Goal: Information Seeking & Learning: Learn about a topic

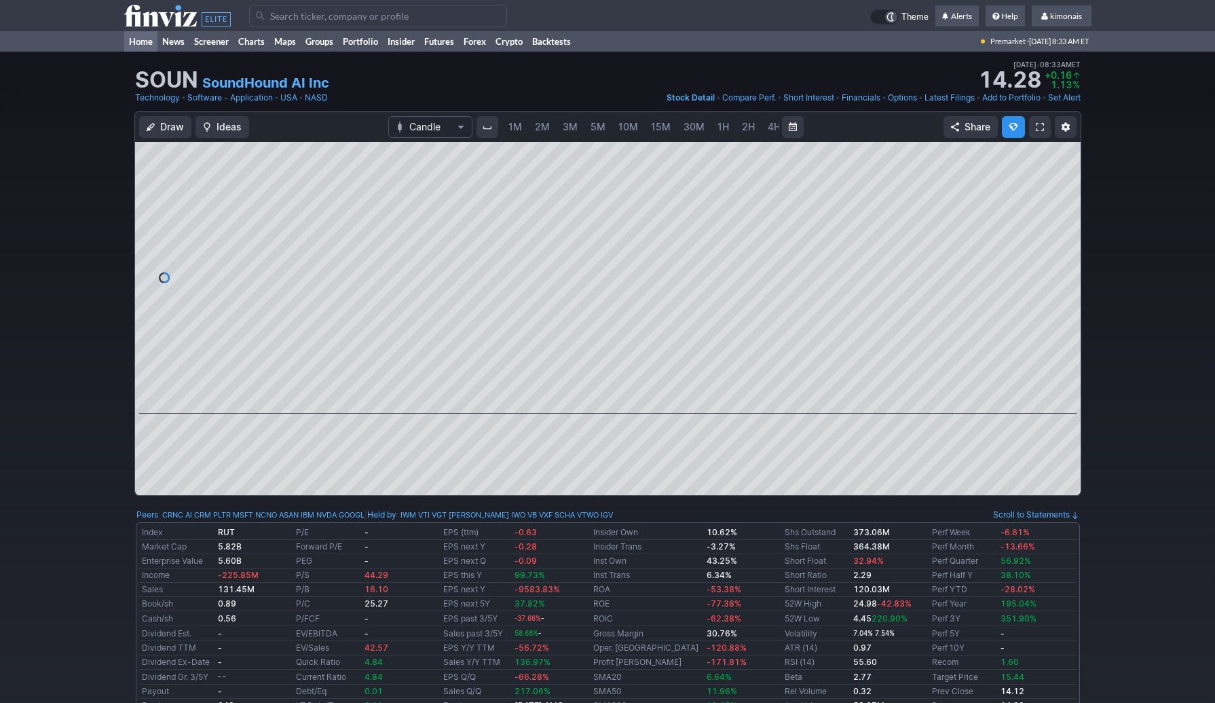
click at [147, 39] on link "Home" at bounding box center [140, 41] width 33 height 20
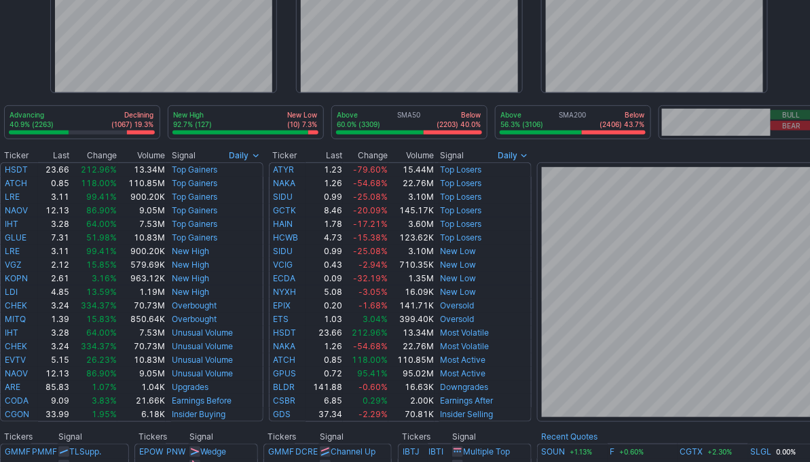
scroll to position [163, 0]
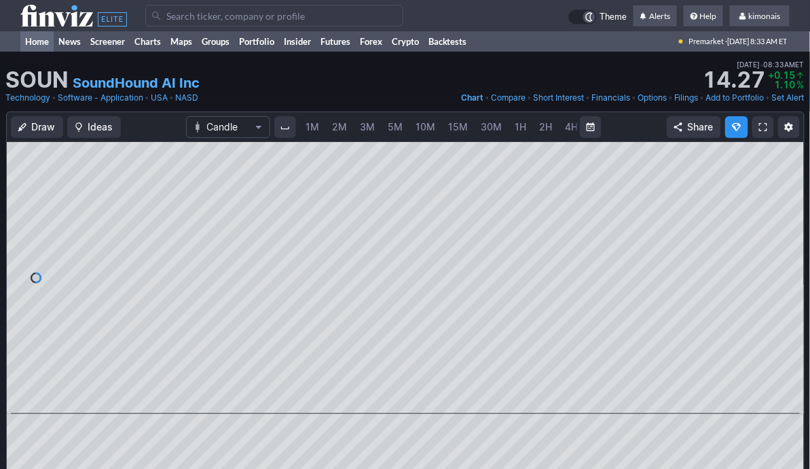
click at [39, 43] on link "Home" at bounding box center [36, 41] width 33 height 20
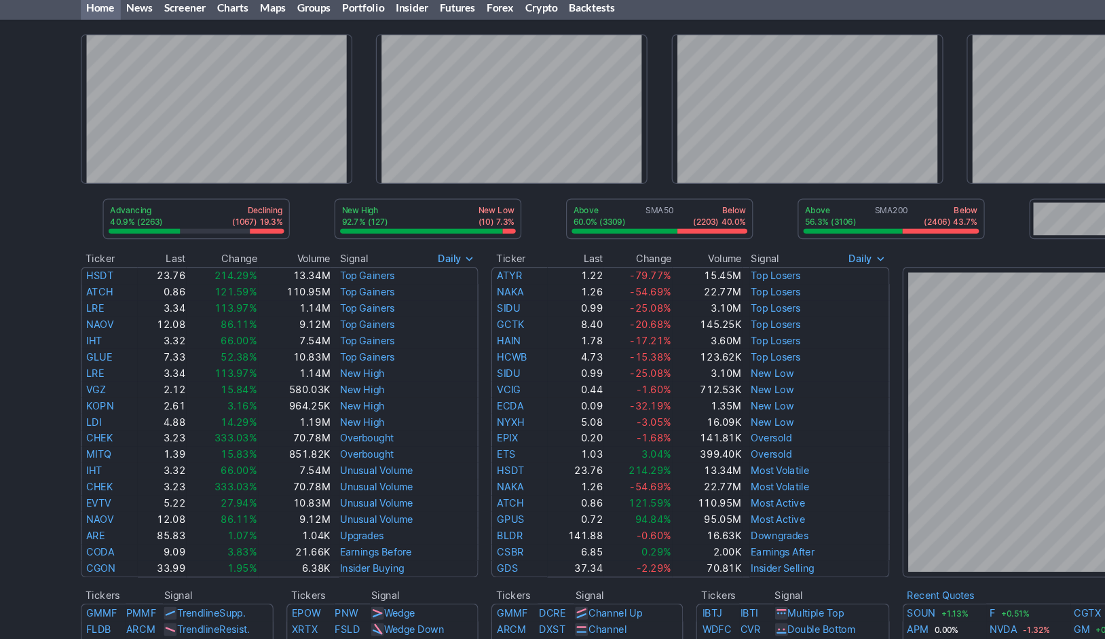
scroll to position [34, 0]
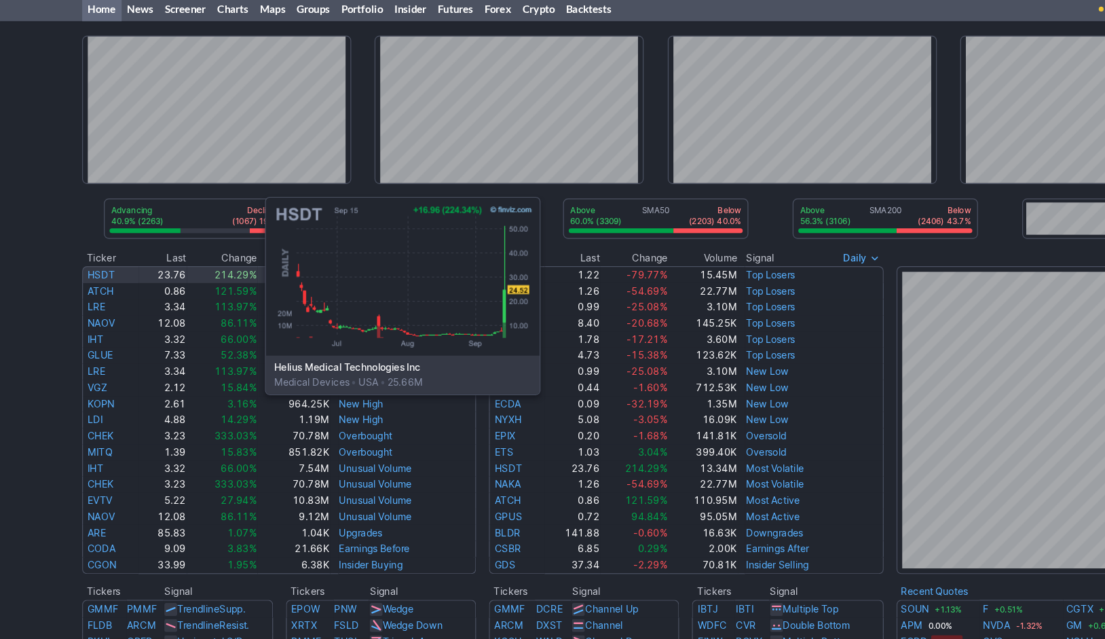
click at [88, 230] on link "HSDT" at bounding box center [85, 231] width 23 height 10
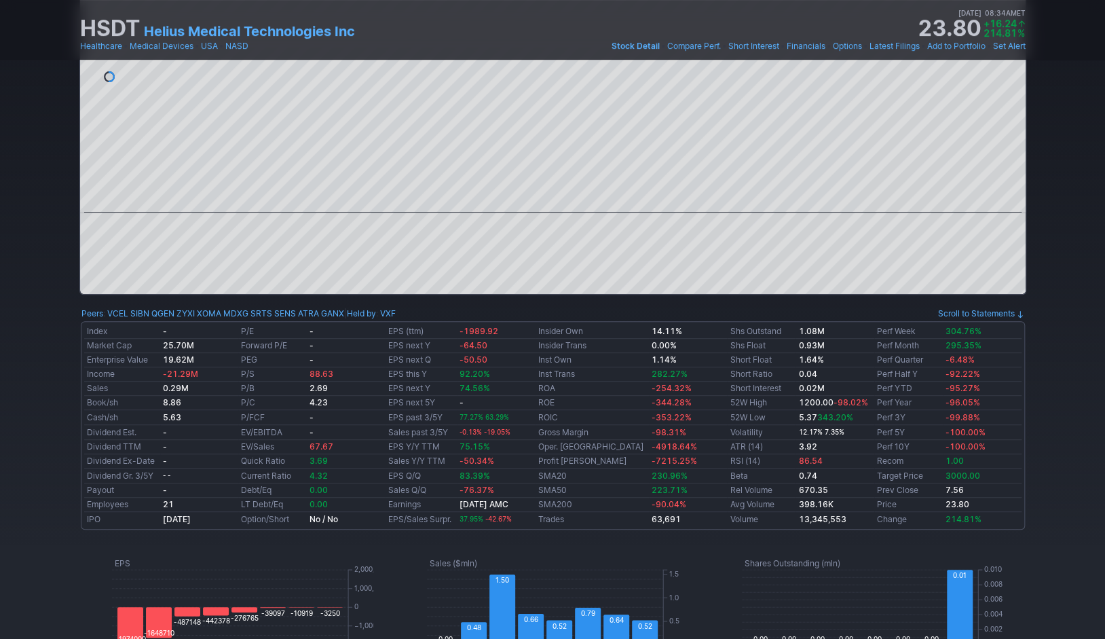
scroll to position [62, 0]
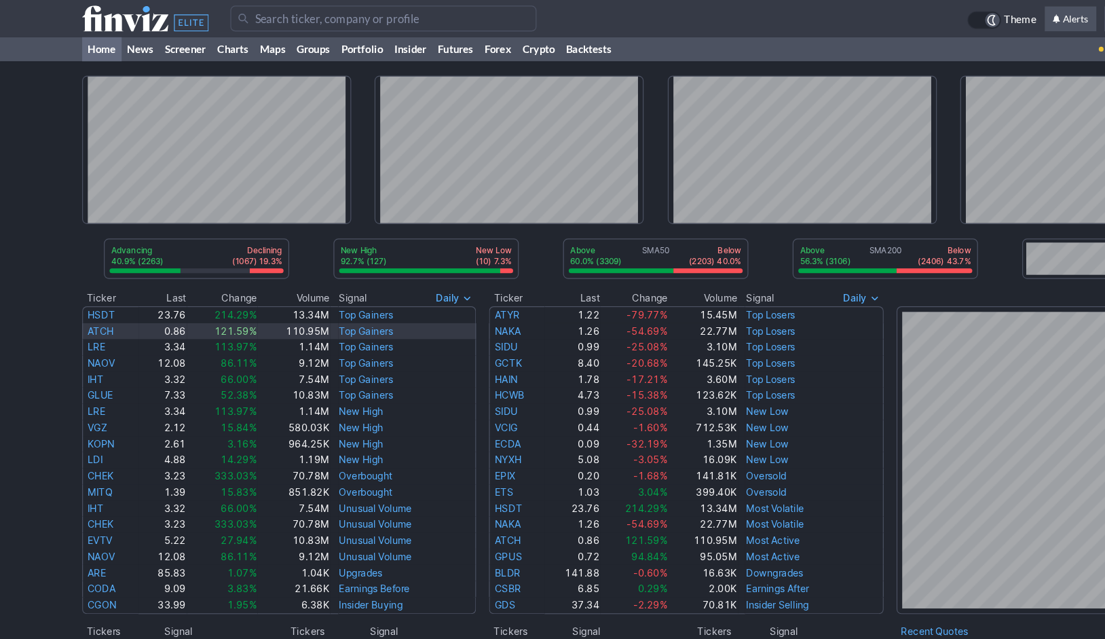
click at [90, 275] on link "ATCH" at bounding box center [85, 279] width 22 height 10
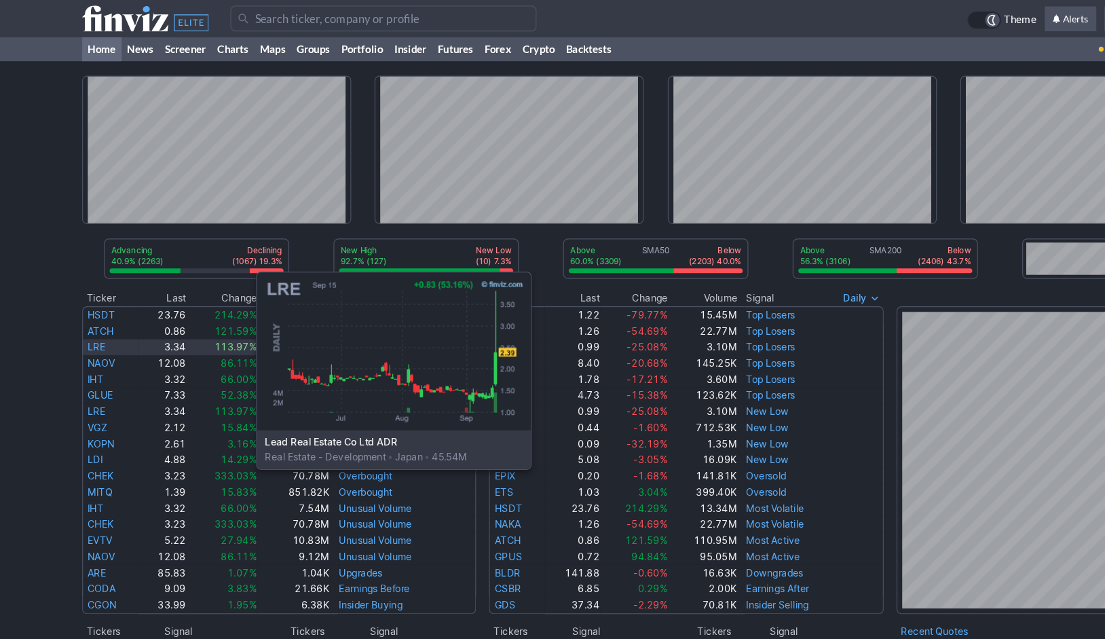
click at [80, 293] on link "LRE" at bounding box center [81, 292] width 15 height 10
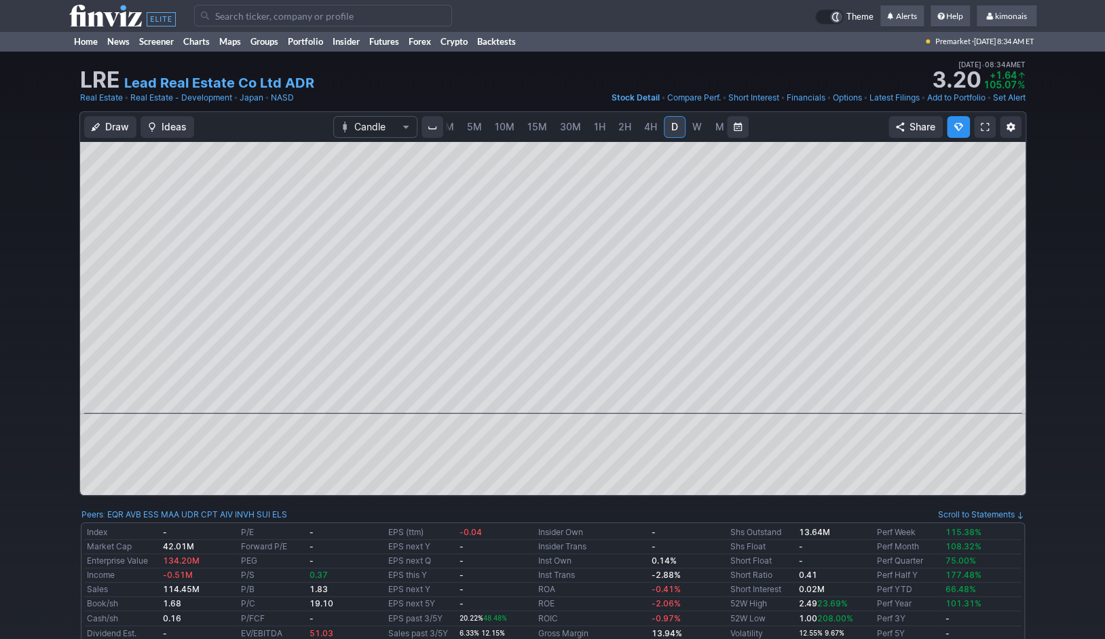
click at [469, 130] on span "5M" at bounding box center [474, 127] width 15 height 12
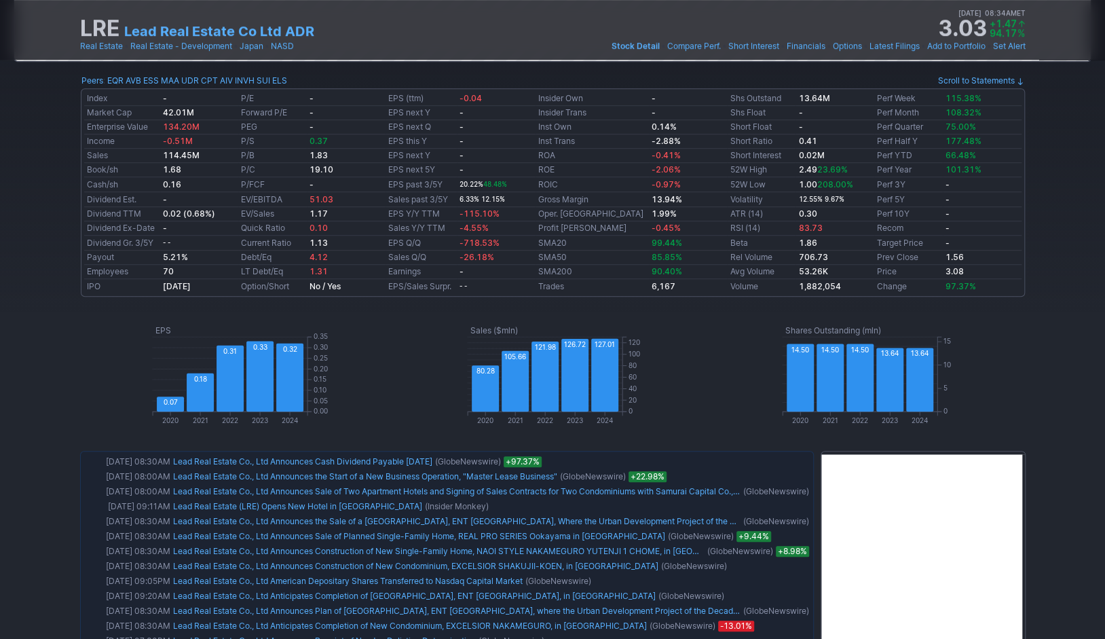
scroll to position [460, 0]
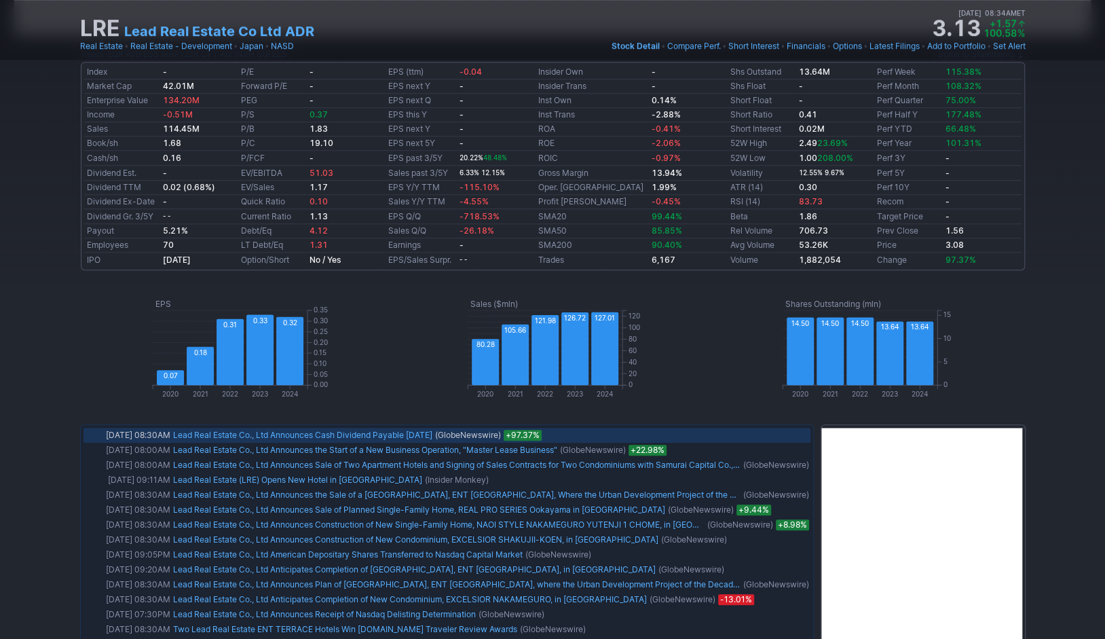
click at [265, 430] on link "Lead Real Estate Co., Ltd Announces Cash Dividend Payable Sept. 30, 2025" at bounding box center [302, 435] width 259 height 10
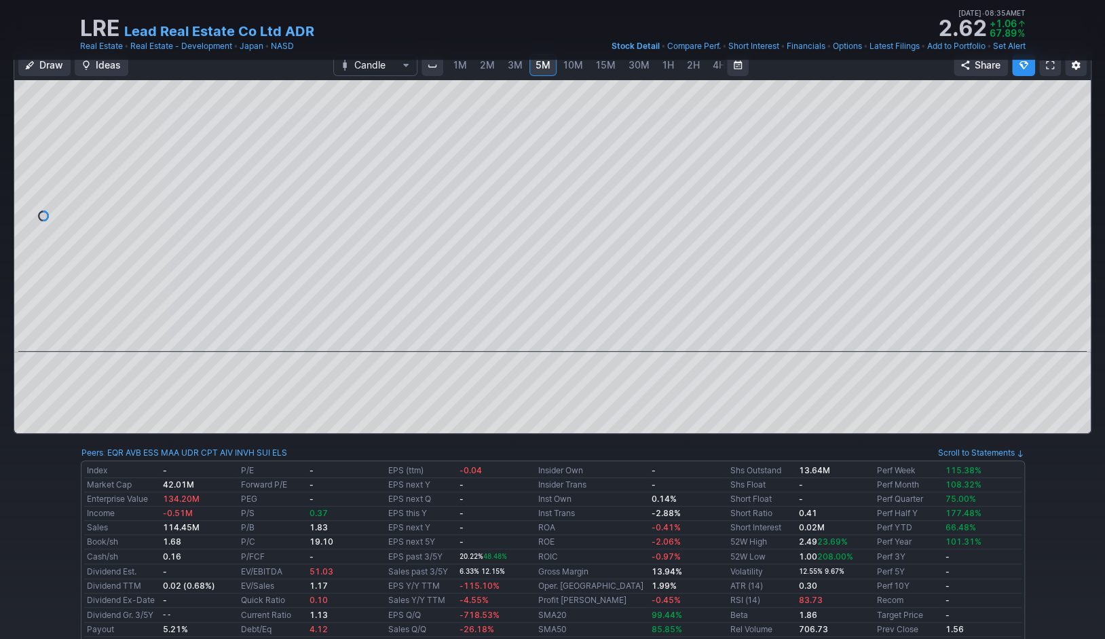
scroll to position [0, 0]
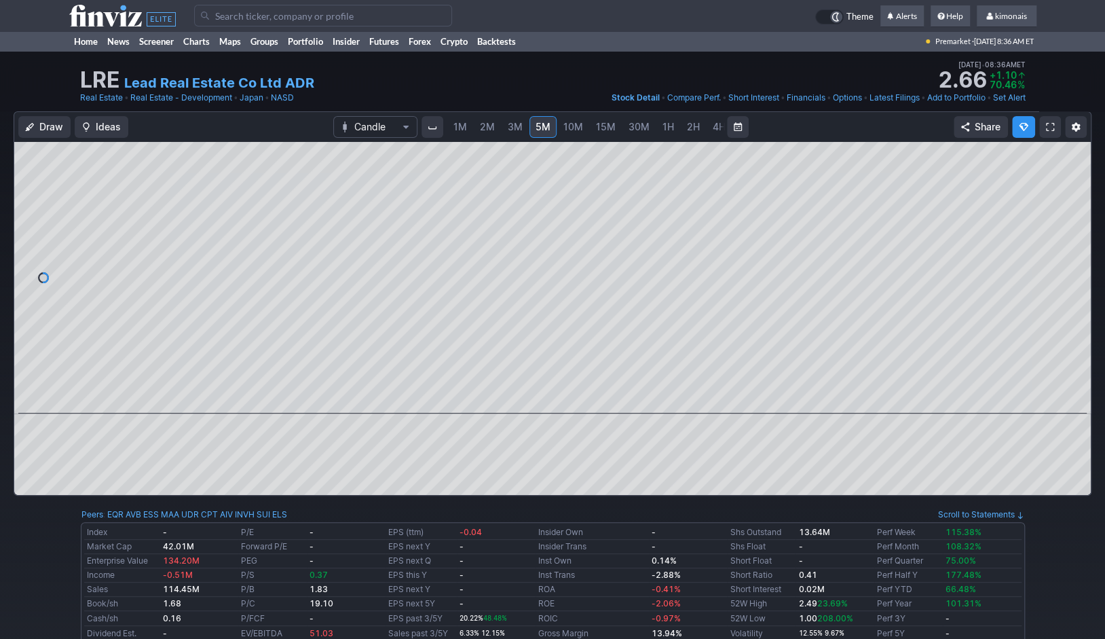
click at [570, 125] on span "10M" at bounding box center [574, 127] width 20 height 12
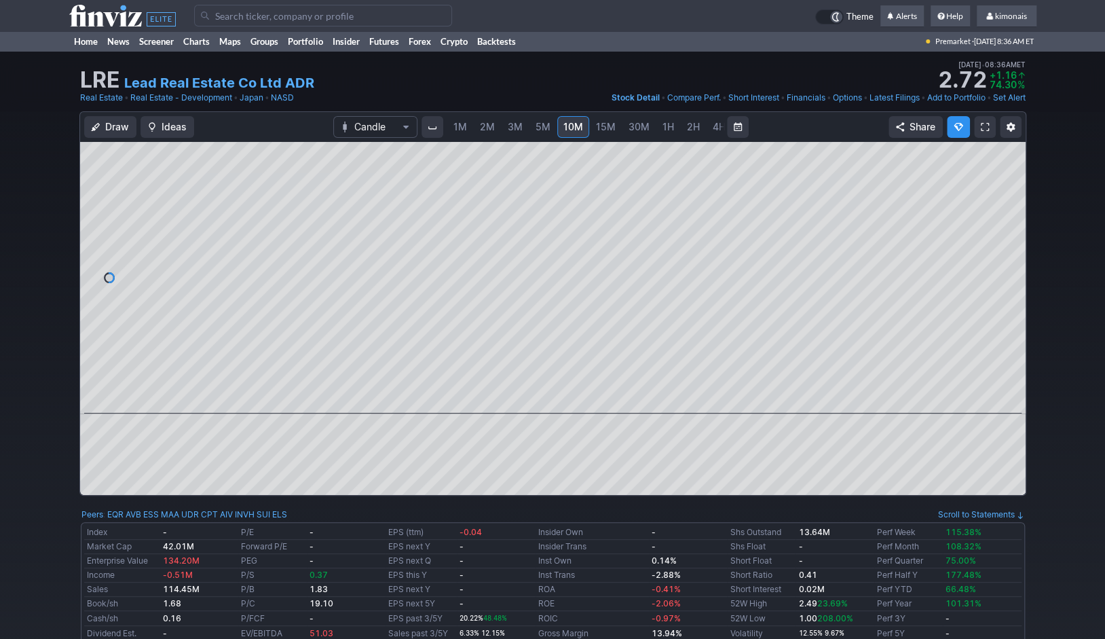
click at [663, 126] on span "1H" at bounding box center [669, 127] width 12 height 12
click at [676, 126] on link "D" at bounding box center [675, 127] width 22 height 22
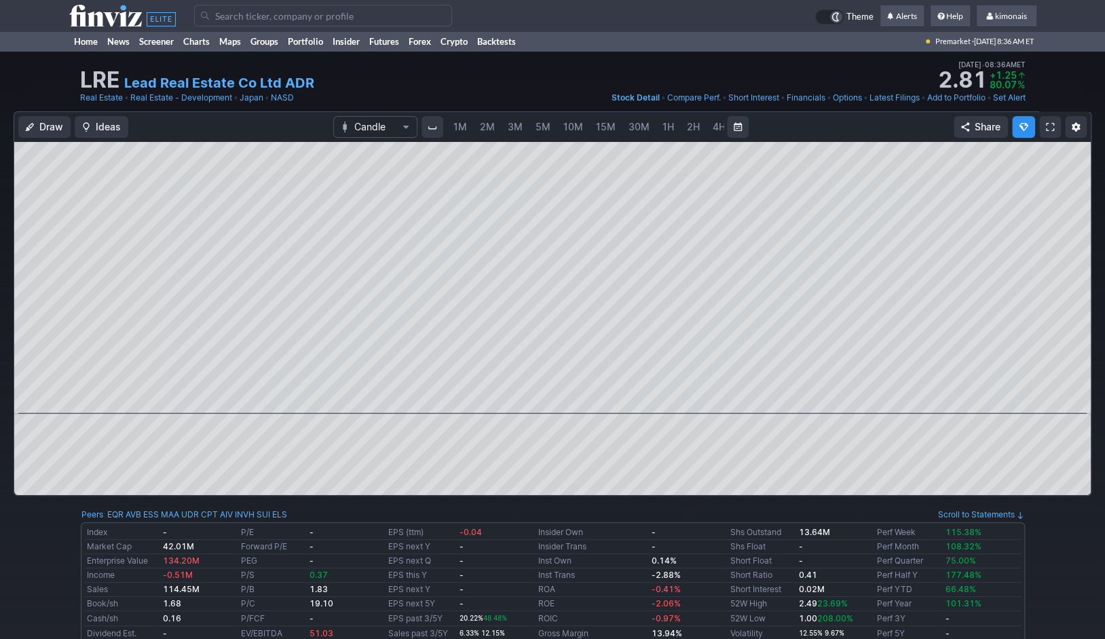
scroll to position [0, 69]
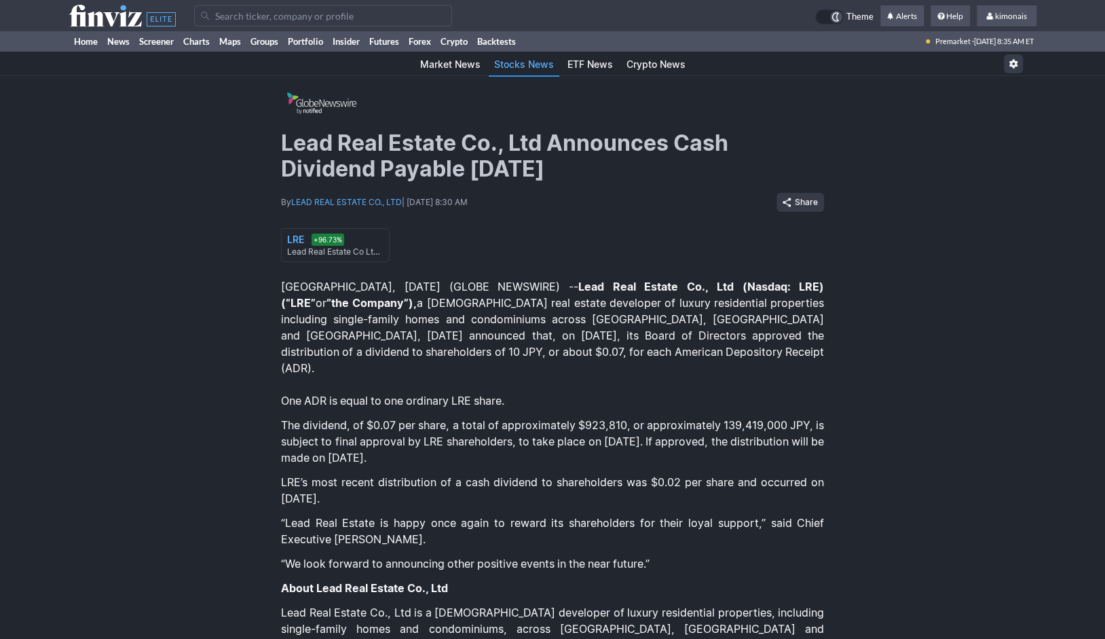
drag, startPoint x: 438, startPoint y: 348, endPoint x: 631, endPoint y: 439, distance: 214.1
click at [702, 372] on p "TOKYO, Sept. 15, 2025 (GLOBE NEWSWIRE) -- Lead Real Estate Co., Ltd (Nasdaq: LR…" at bounding box center [552, 343] width 543 height 130
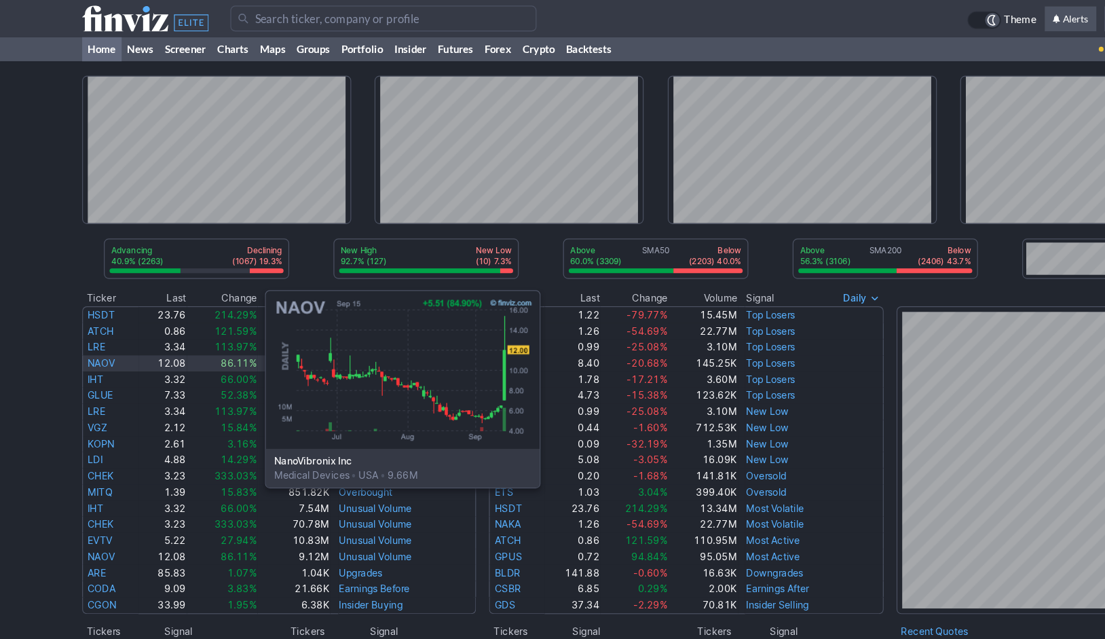
click at [88, 309] on link "NAOV" at bounding box center [85, 306] width 23 height 10
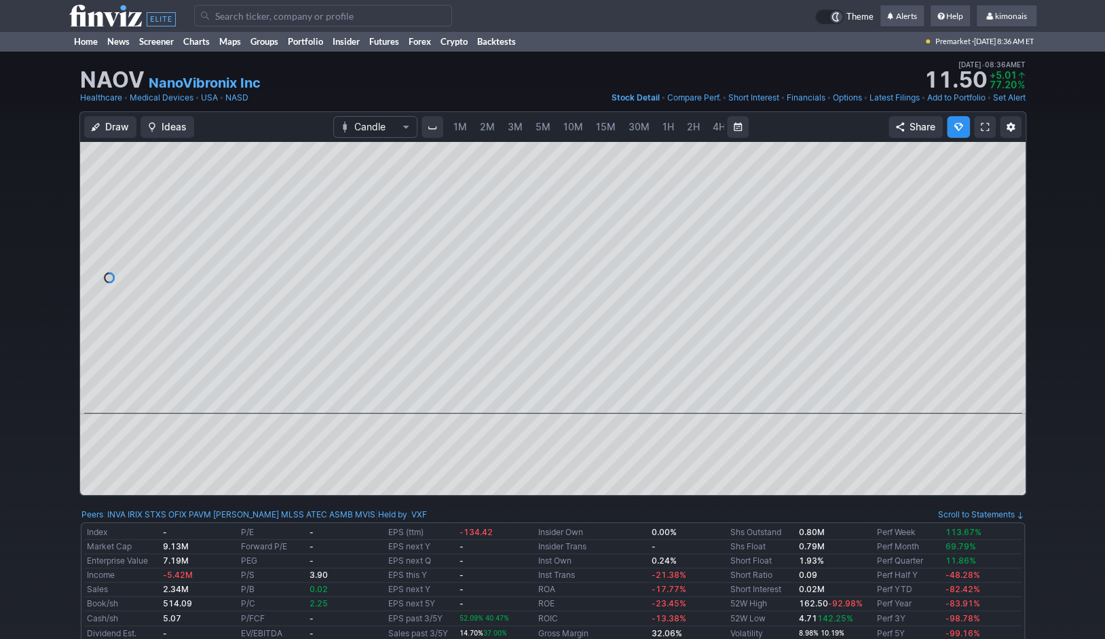
scroll to position [0, 69]
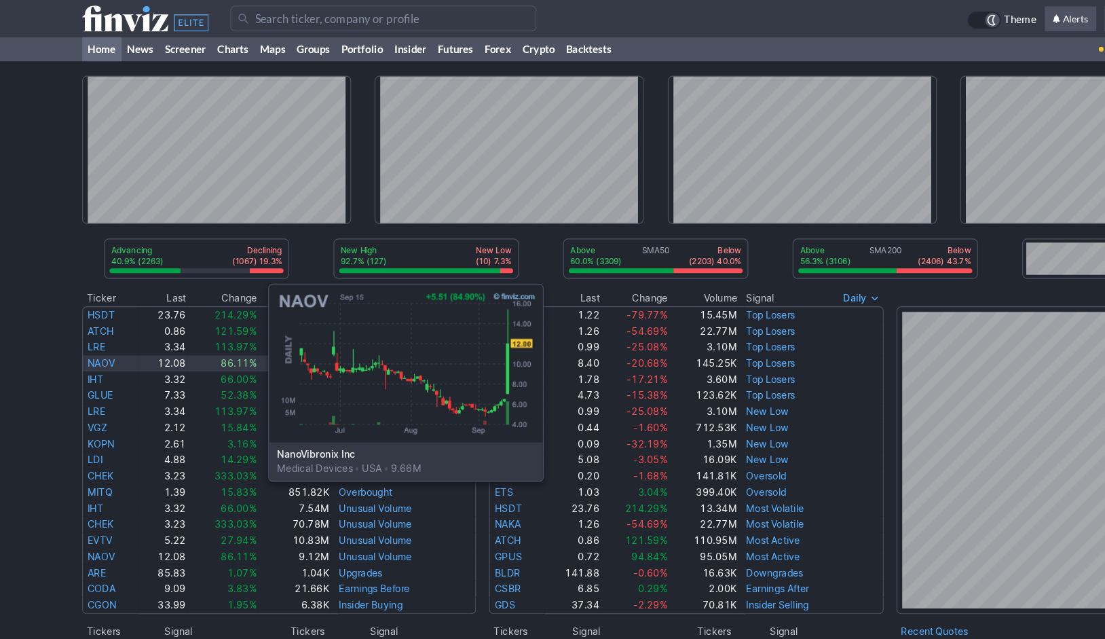
click at [90, 304] on link "NAOV" at bounding box center [85, 306] width 23 height 10
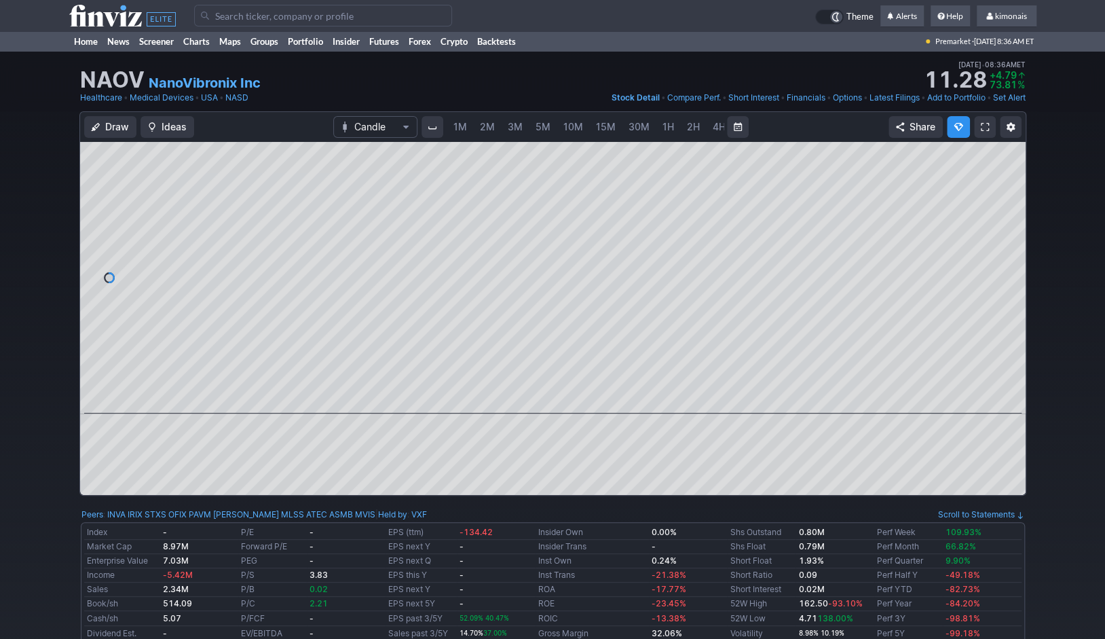
scroll to position [0, 69]
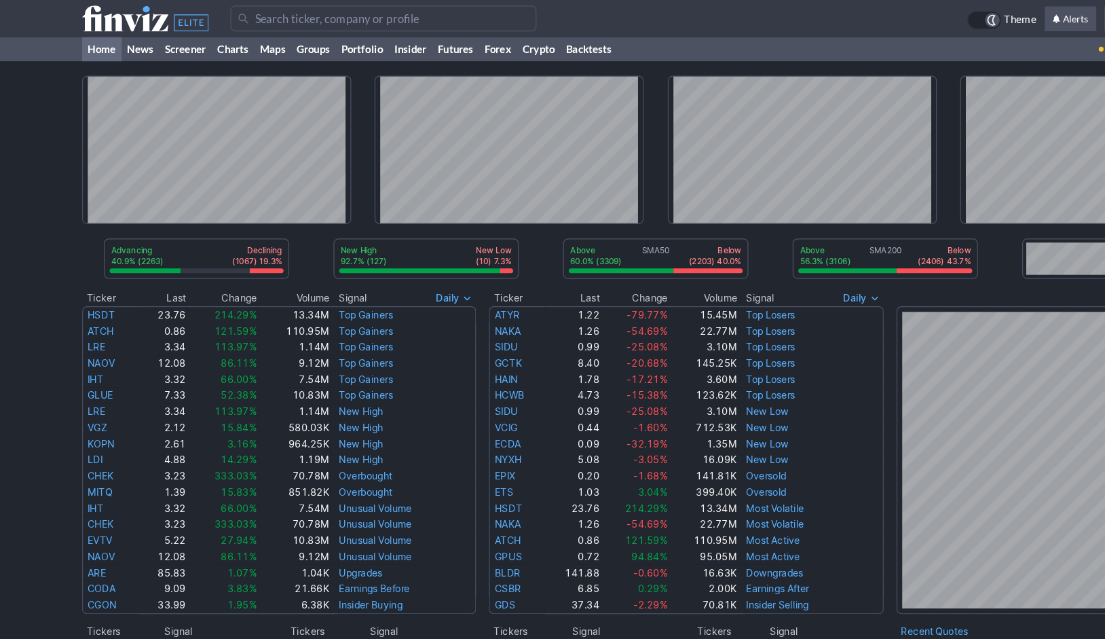
click at [81, 323] on link "IHT" at bounding box center [81, 319] width 14 height 10
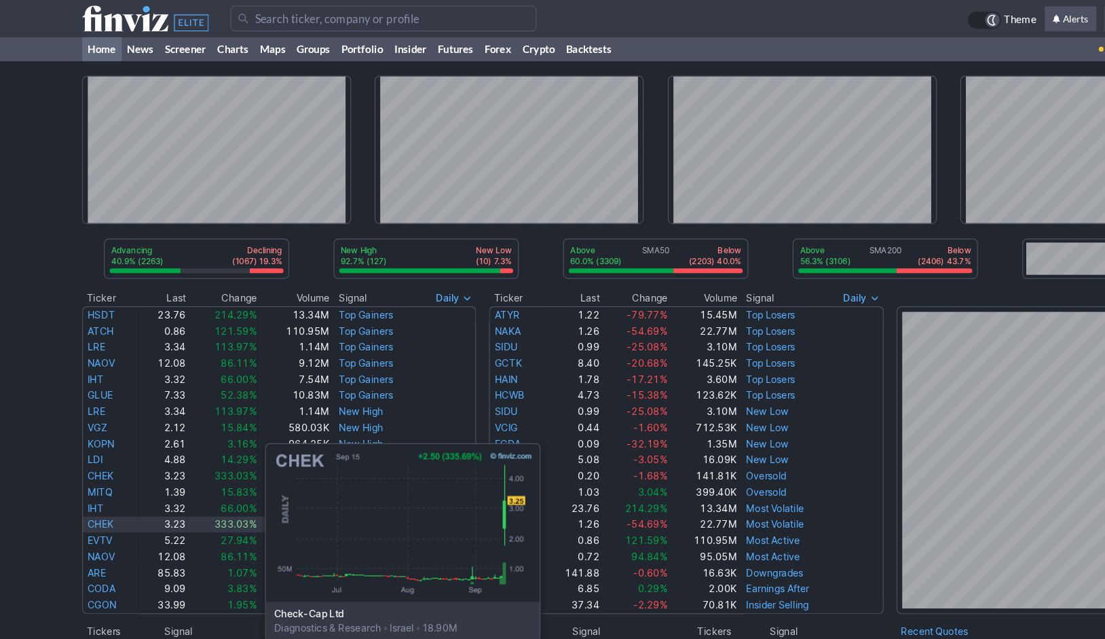
click at [87, 438] on link "CHEK" at bounding box center [85, 442] width 22 height 10
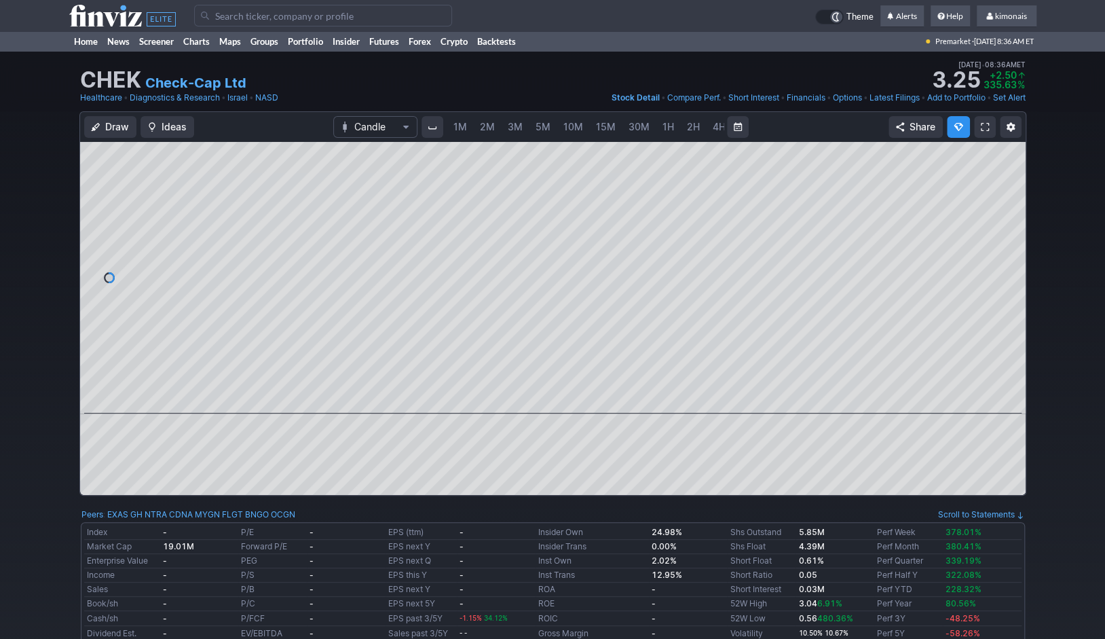
scroll to position [0, 69]
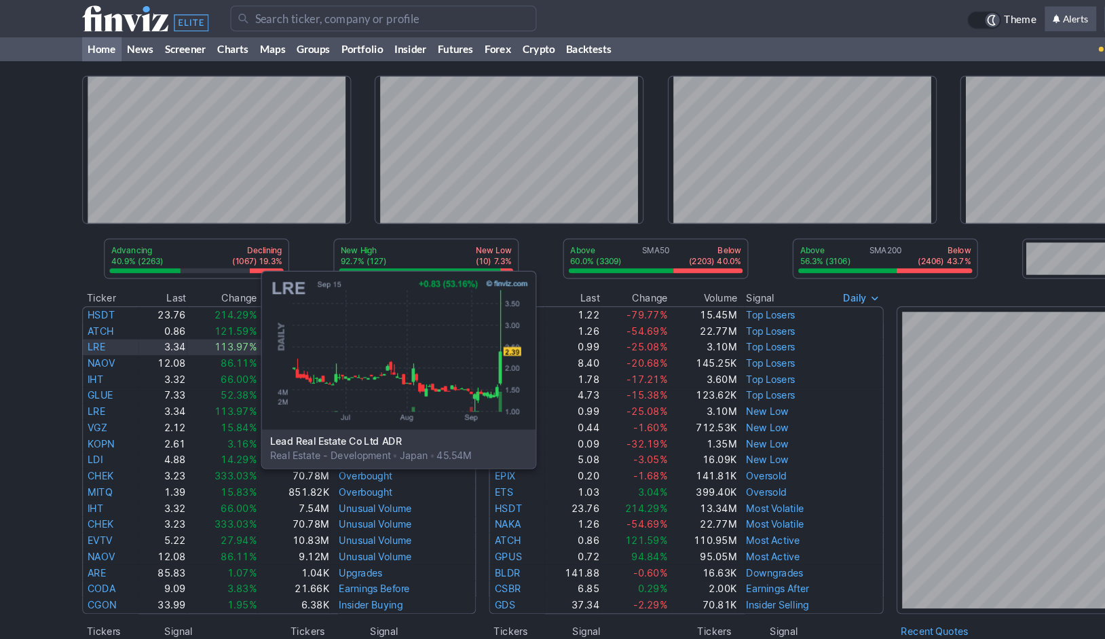
click at [84, 293] on link "LRE" at bounding box center [81, 292] width 15 height 10
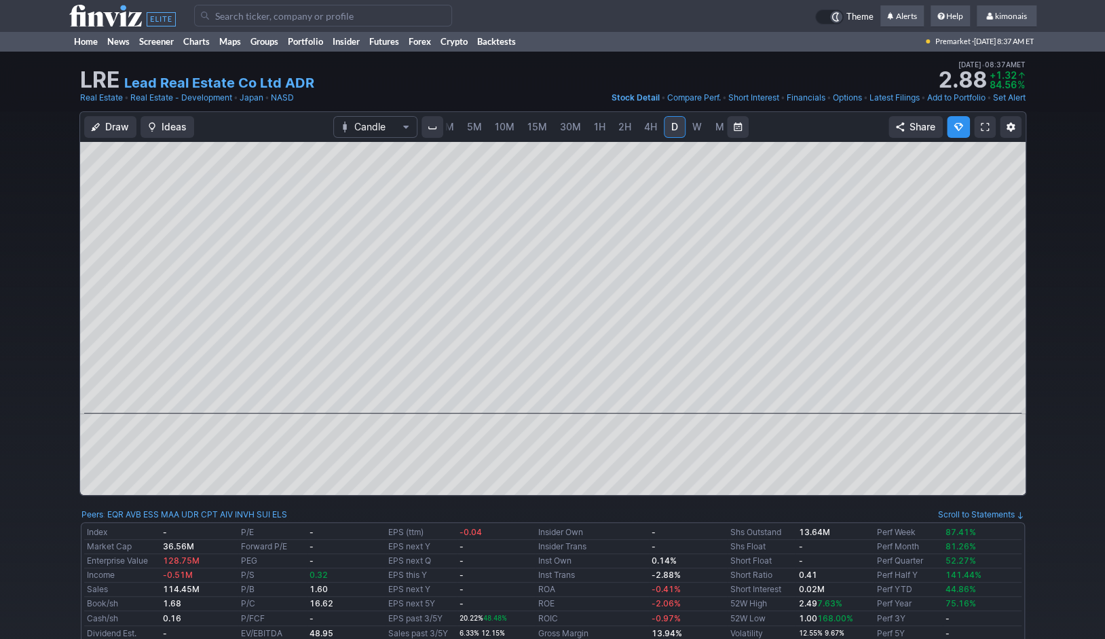
click at [451, 131] on link "3M" at bounding box center [446, 127] width 27 height 22
